Goal: Complete application form: Complete application form

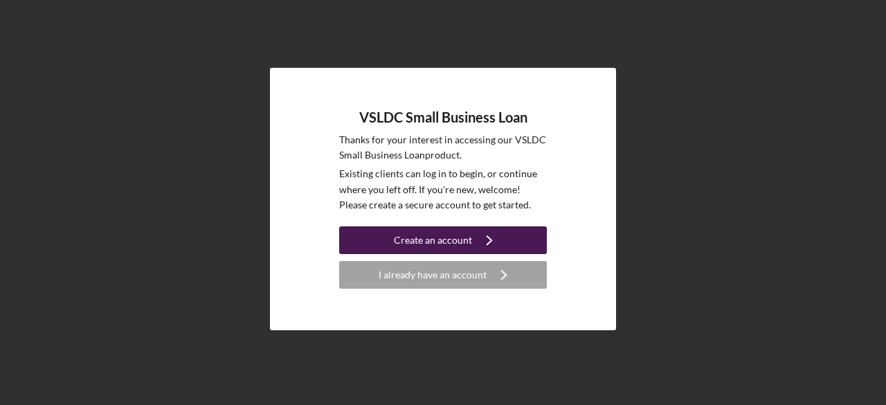
click at [397, 235] on div "Create an account" at bounding box center [433, 240] width 78 height 28
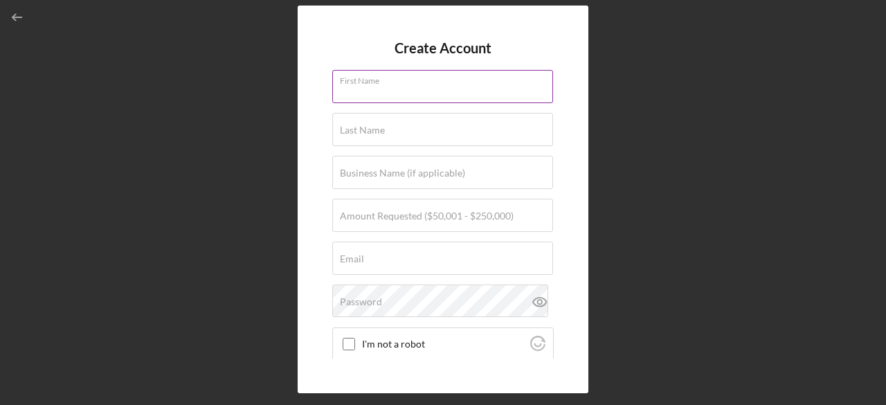
click at [366, 96] on input "First Name" at bounding box center [442, 86] width 221 height 33
type input "[PERSON_NAME]"
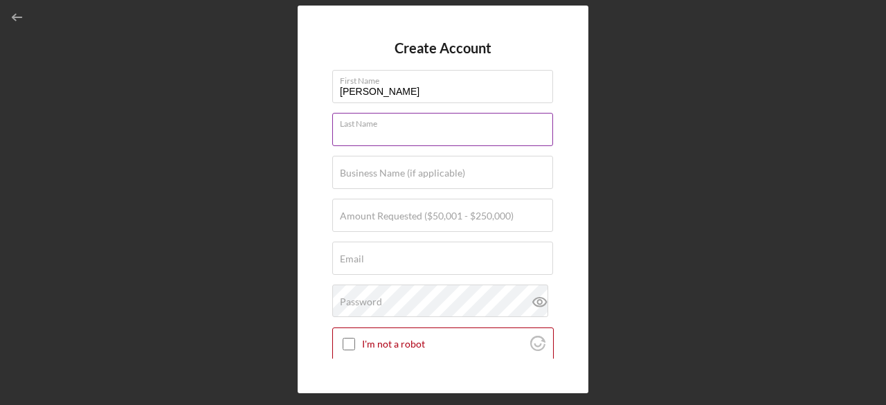
click at [407, 136] on input "Last Name" at bounding box center [442, 129] width 221 height 33
type input "Young"
click at [410, 168] on label "Business Name (if applicable)" at bounding box center [402, 173] width 125 height 11
click at [410, 168] on input "Business Name (if applicable)" at bounding box center [442, 172] width 221 height 33
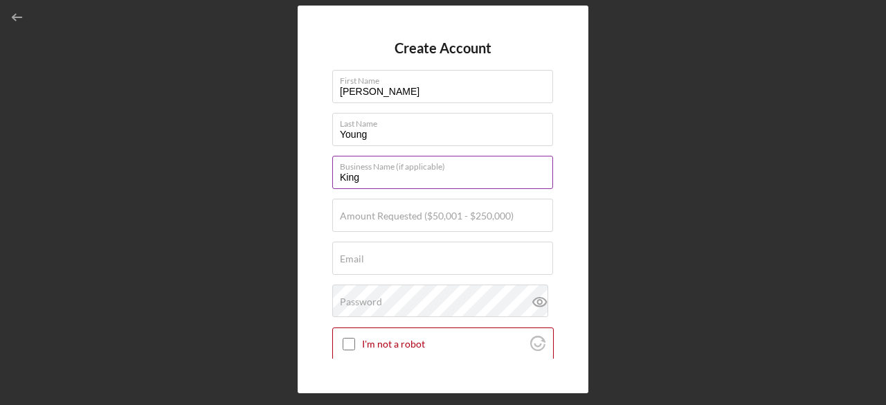
type input "Kings & Lotus Custom [PERSON_NAME]"
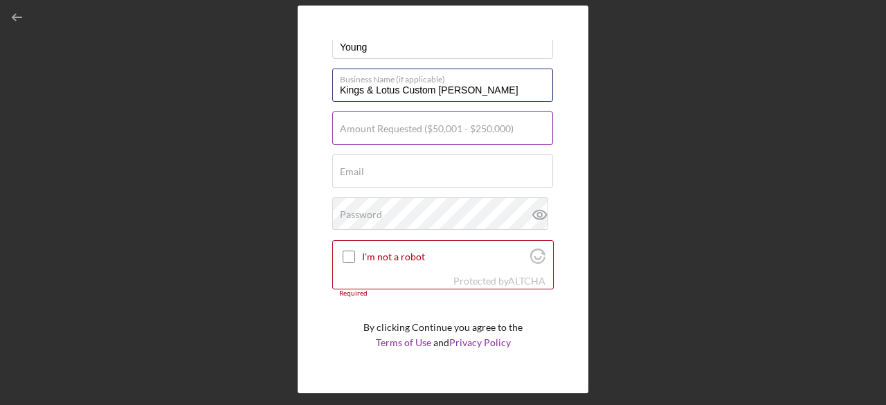
scroll to position [83, 0]
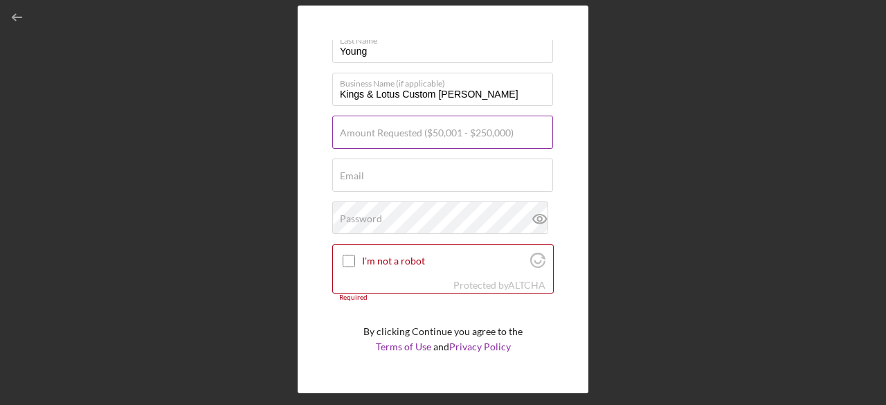
click at [372, 133] on label "Amount Requested ($50,001 - $250,000)" at bounding box center [427, 132] width 174 height 11
click at [372, 133] on input "Amount Requested ($50,001 - $250,000)" at bounding box center [442, 132] width 221 height 33
type input "$200,000"
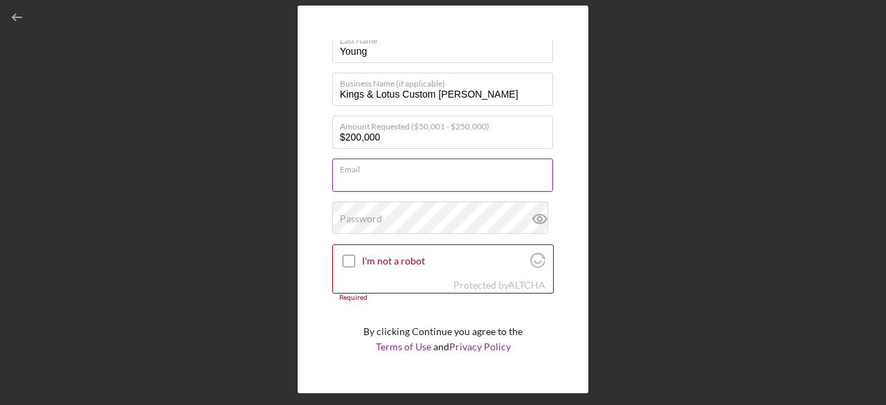
click at [374, 179] on input "Email" at bounding box center [442, 175] width 221 height 33
type input "[EMAIL_ADDRESS][DOMAIN_NAME]"
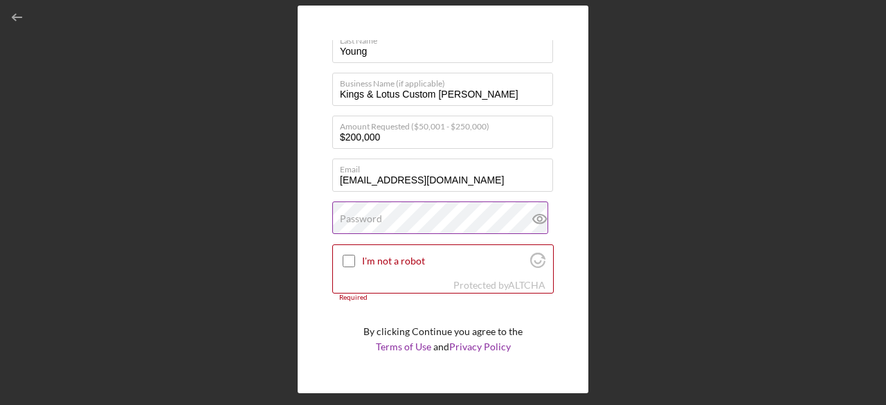
click at [380, 222] on label "Password" at bounding box center [361, 218] width 42 height 11
click at [350, 262] on input "I'm not a robot" at bounding box center [349, 261] width 12 height 12
checkbox input "true"
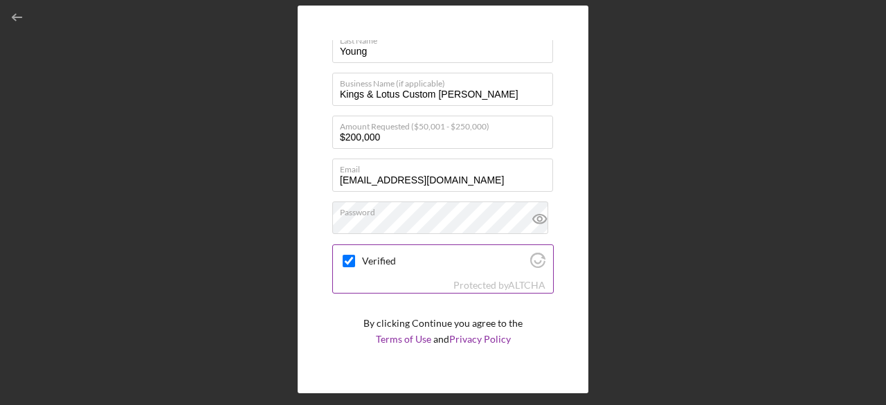
scroll to position [112, 0]
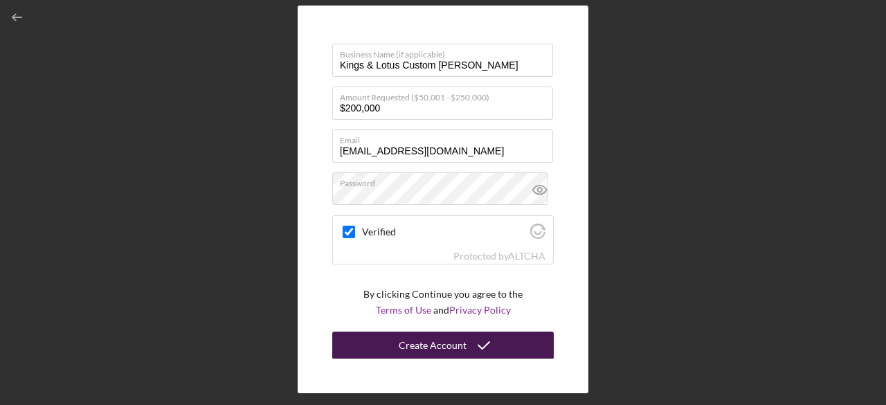
click at [426, 340] on div "Create Account" at bounding box center [433, 346] width 68 height 28
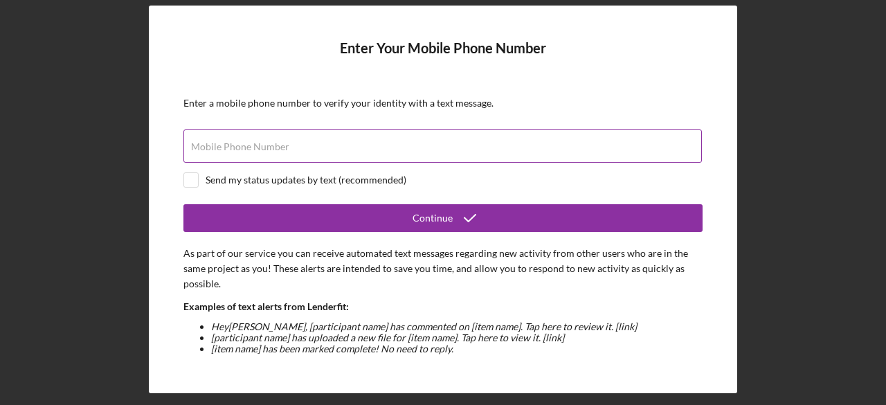
click at [258, 149] on label "Mobile Phone Number" at bounding box center [240, 146] width 98 height 11
click at [258, 149] on input "Mobile Phone Number" at bounding box center [442, 145] width 519 height 33
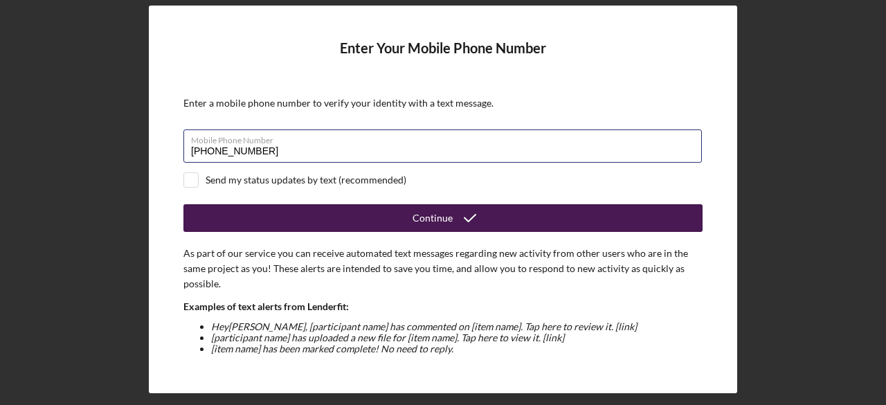
type input "[PHONE_NUMBER]"
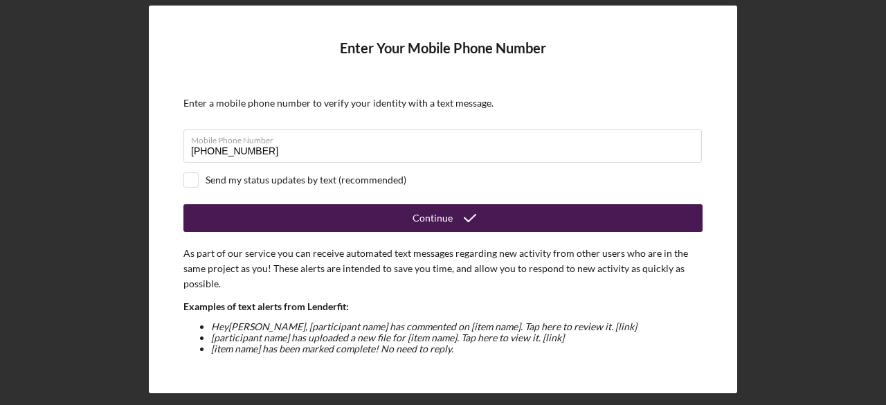
click at [315, 224] on button "Continue" at bounding box center [442, 218] width 519 height 28
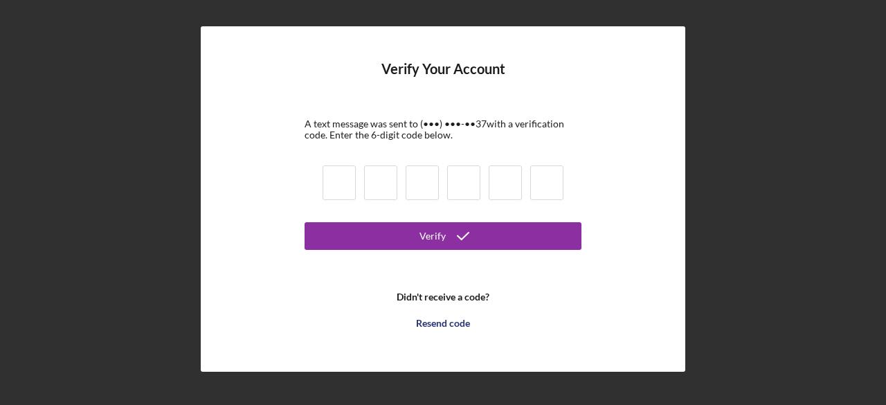
click at [339, 171] on input at bounding box center [339, 182] width 33 height 35
type input "0"
type input "2"
type input "0"
type input "5"
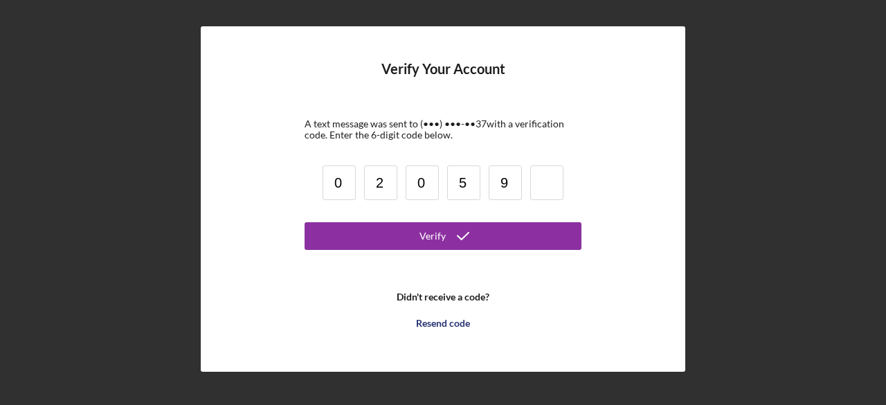
type input "9"
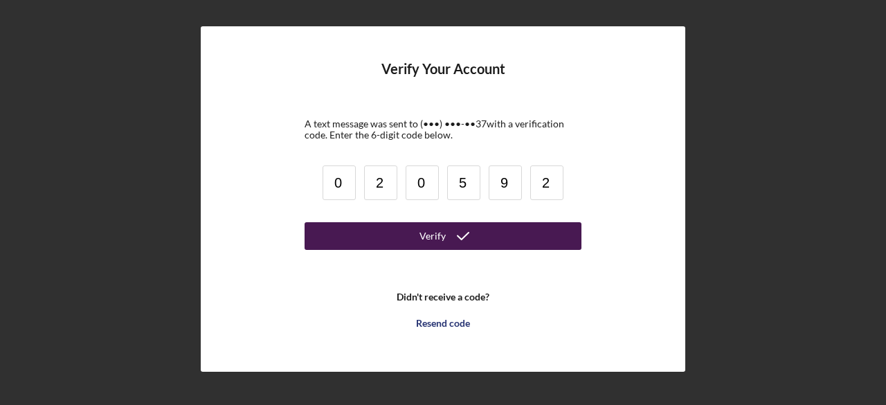
type input "2"
click at [363, 235] on button "Verify" at bounding box center [443, 236] width 277 height 28
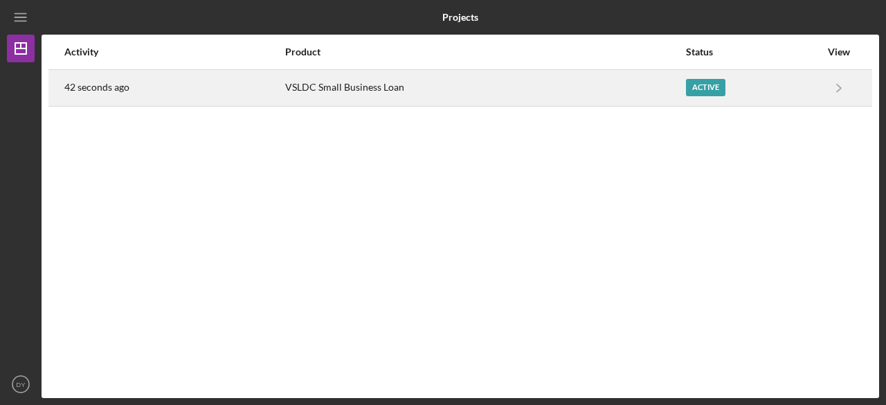
click at [791, 82] on div "Active" at bounding box center [753, 88] width 134 height 35
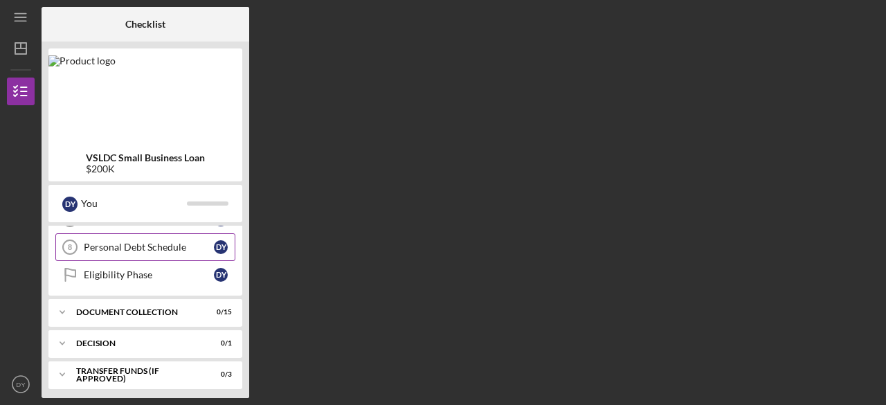
scroll to position [246, 0]
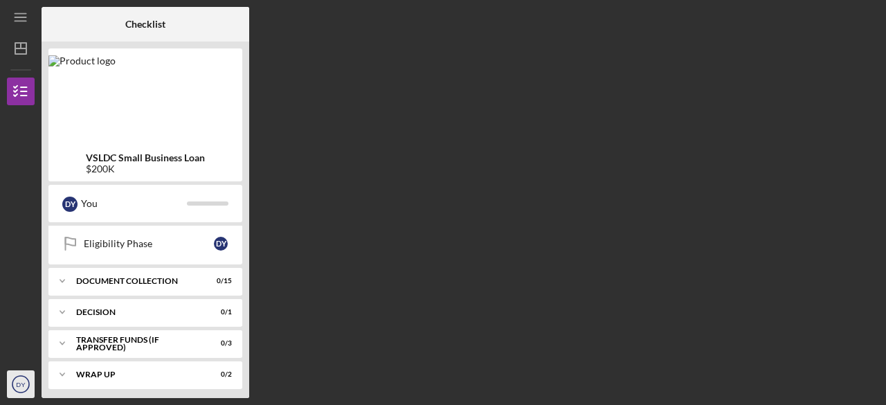
click at [18, 383] on text "DY" at bounding box center [21, 385] width 10 height 8
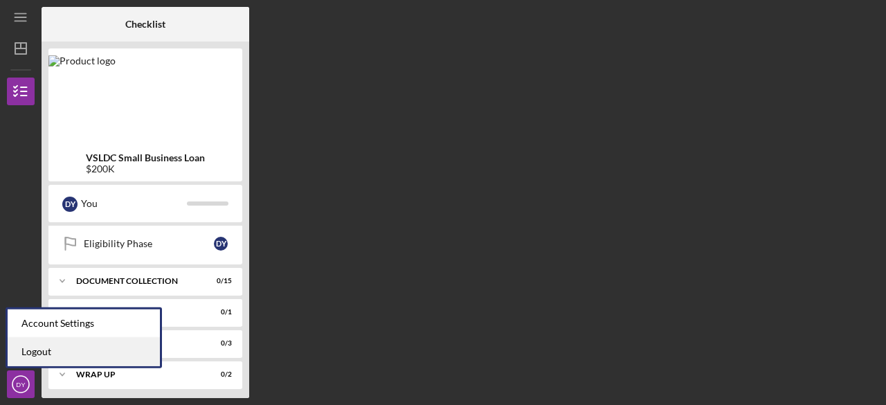
click at [29, 350] on link "Logout" at bounding box center [84, 352] width 152 height 28
